Goal: Task Accomplishment & Management: Use online tool/utility

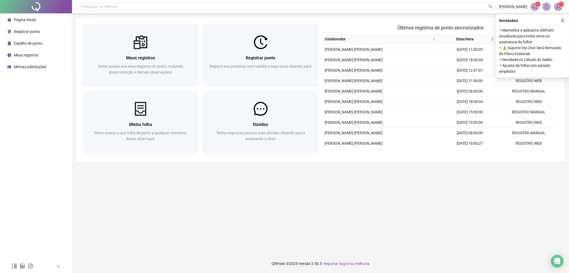
click at [279, 71] on div "Registre sua presença com rapidez e segurança clicando aqui!" at bounding box center [260, 72] width 103 height 18
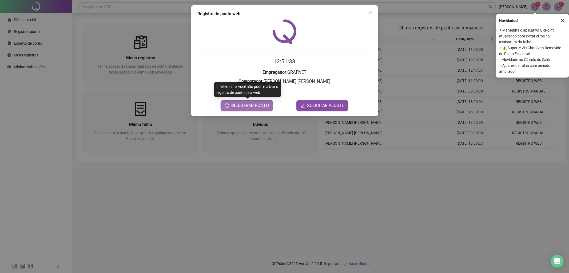
click at [248, 105] on span "REGISTRAR PONTO" at bounding box center [250, 105] width 38 height 6
